Goal: Information Seeking & Learning: Learn about a topic

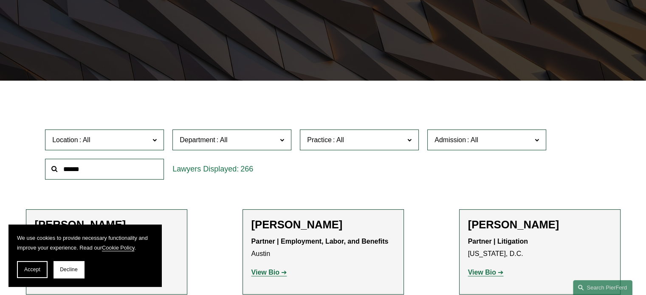
scroll to position [212, 0]
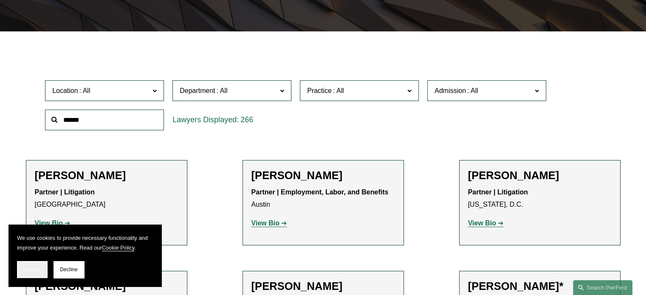
click at [39, 269] on span "Accept" at bounding box center [32, 270] width 16 height 6
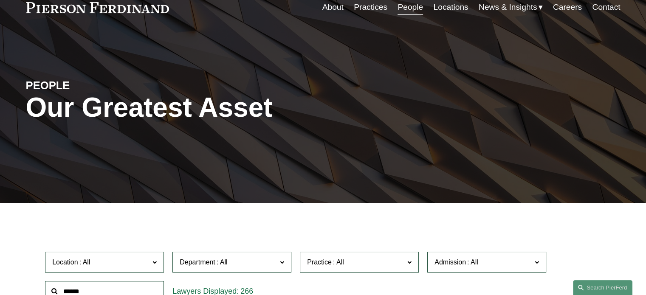
scroll to position [0, 0]
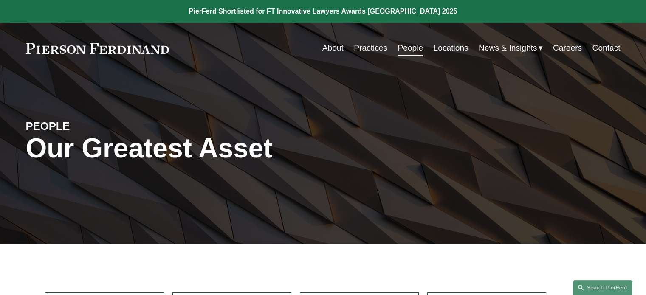
click at [337, 48] on link "About" at bounding box center [333, 48] width 21 height 16
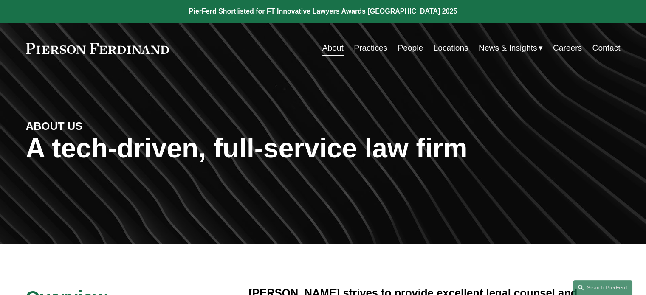
click at [409, 45] on link "People" at bounding box center [410, 48] width 25 height 16
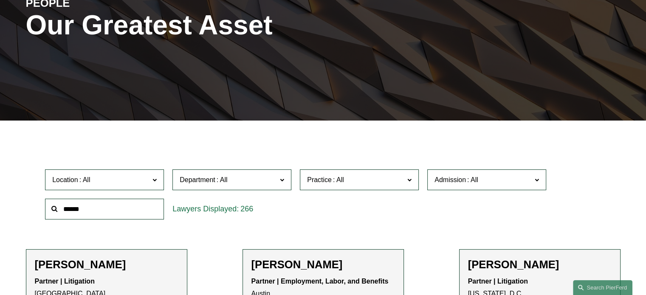
scroll to position [127, 0]
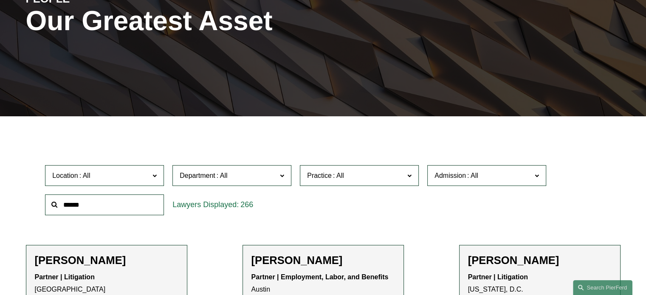
click at [109, 203] on input "text" at bounding box center [104, 205] width 119 height 21
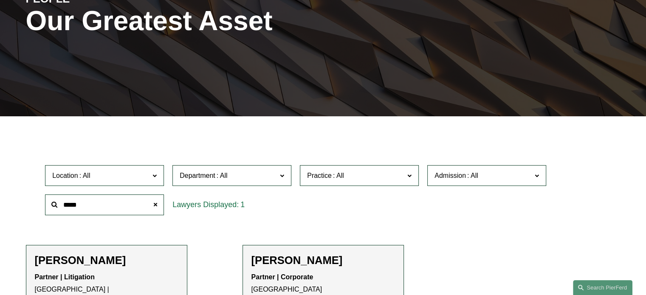
type input "*****"
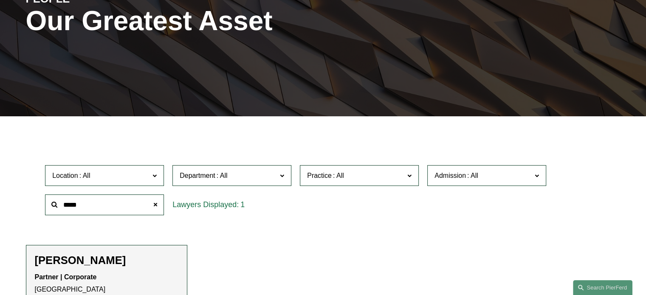
scroll to position [212, 0]
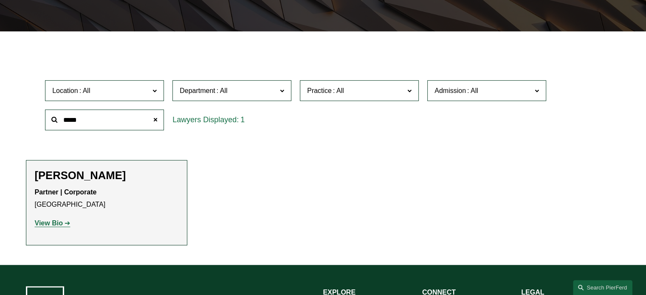
click at [57, 226] on strong "View Bio" at bounding box center [49, 223] width 28 height 7
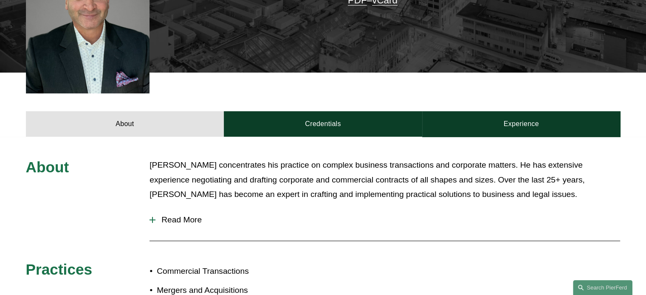
scroll to position [297, 0]
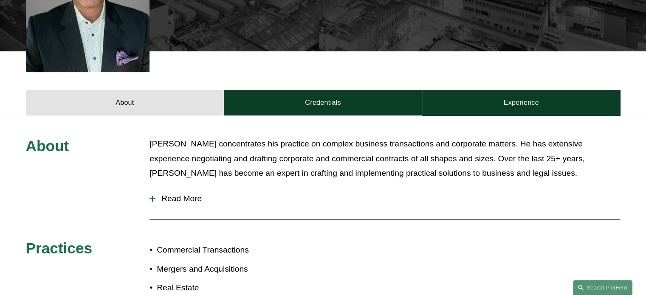
click at [151, 196] on div at bounding box center [153, 199] width 6 height 6
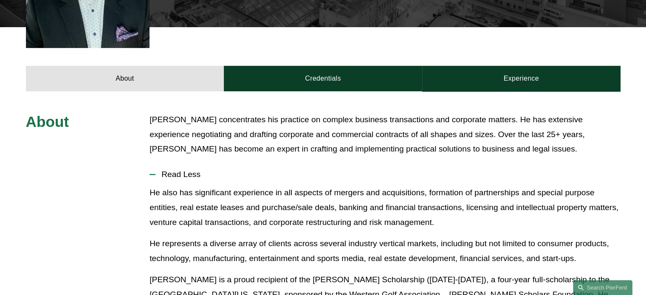
scroll to position [255, 0]
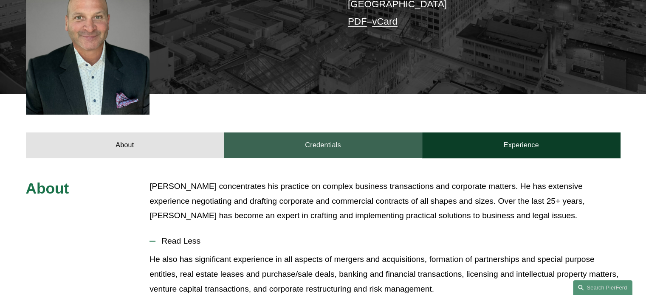
click at [322, 135] on link "Credentials" at bounding box center [323, 145] width 198 height 25
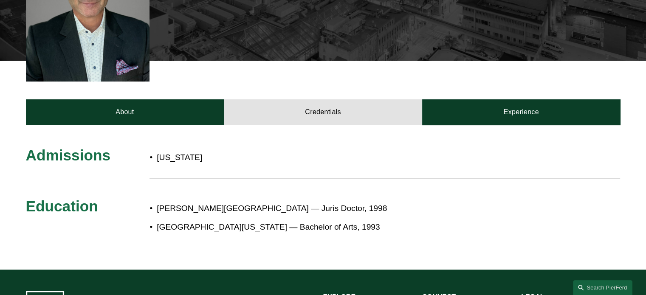
scroll to position [297, 0]
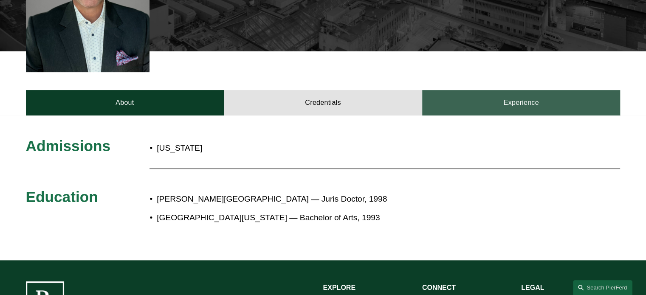
click at [531, 91] on link "Experience" at bounding box center [521, 102] width 198 height 25
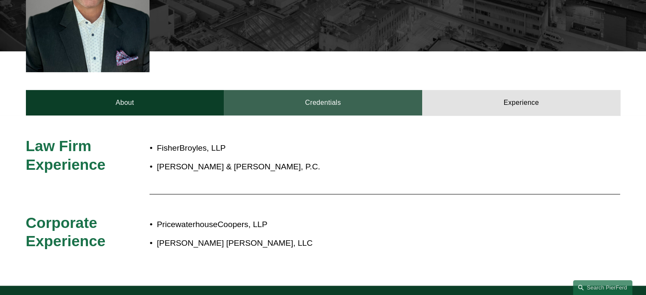
click at [362, 93] on link "Credentials" at bounding box center [323, 102] width 198 height 25
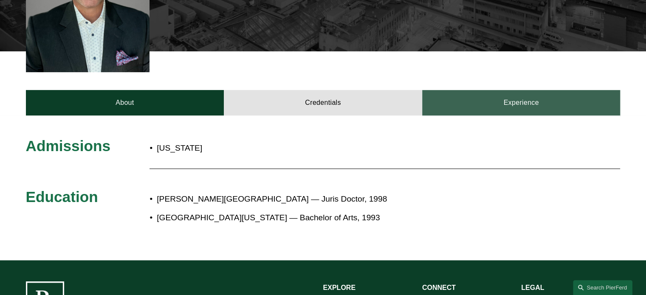
click at [510, 90] on link "Experience" at bounding box center [521, 102] width 198 height 25
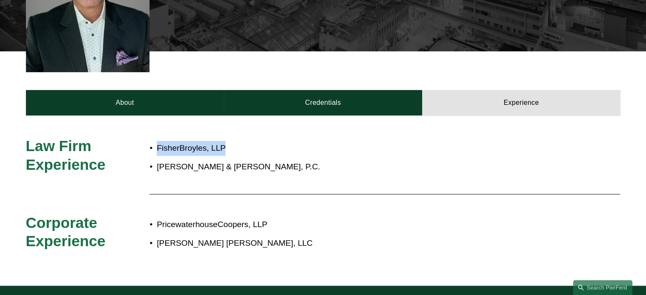
drag, startPoint x: 226, startPoint y: 134, endPoint x: 158, endPoint y: 130, distance: 68.1
click at [158, 141] on p "FisherBroyles, LLP" at bounding box center [351, 148] width 389 height 15
copy p "FisherBroyles, LLP"
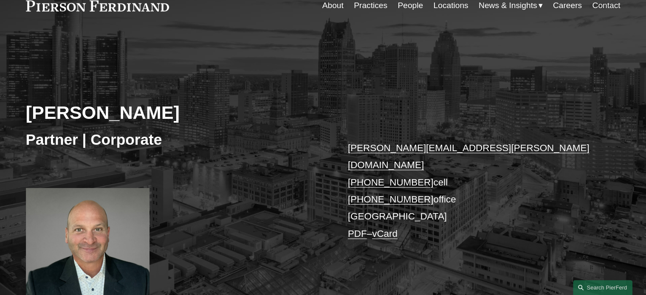
scroll to position [0, 0]
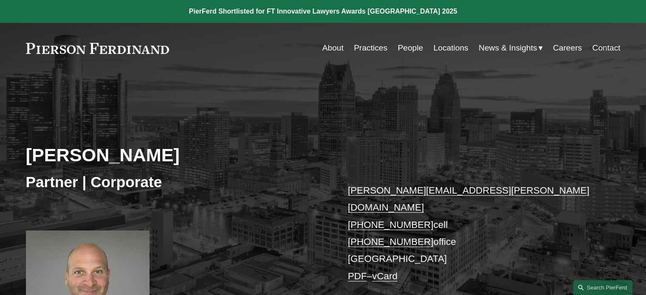
click at [328, 46] on link "About" at bounding box center [333, 48] width 21 height 16
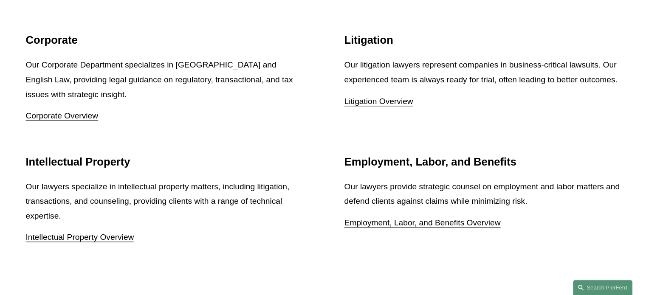
scroll to position [1275, 0]
